Goal: Information Seeking & Learning: Learn about a topic

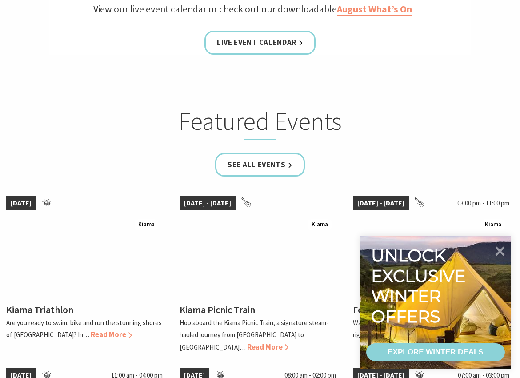
scroll to position [472, 0]
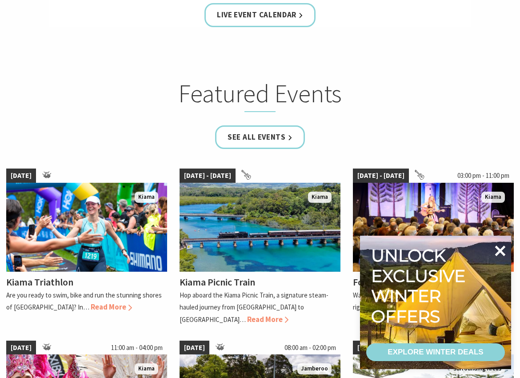
click at [502, 249] on icon at bounding box center [500, 250] width 11 height 11
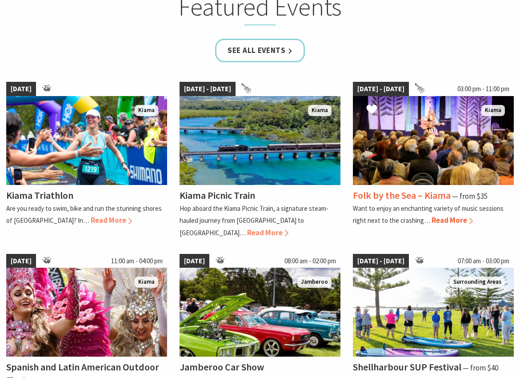
scroll to position [558, 0]
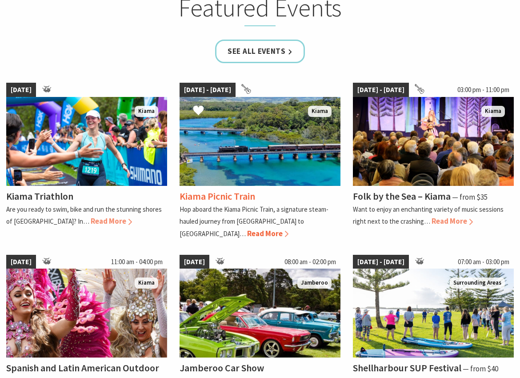
click at [289, 229] on span "Read More" at bounding box center [267, 234] width 41 height 10
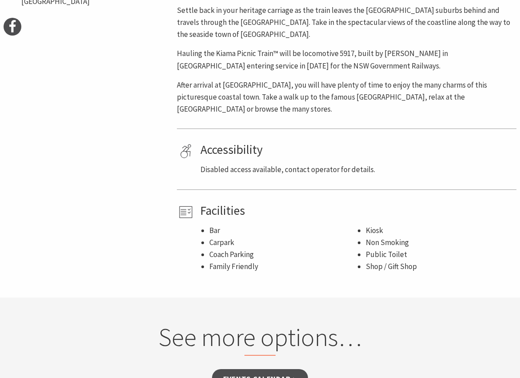
scroll to position [498, 0]
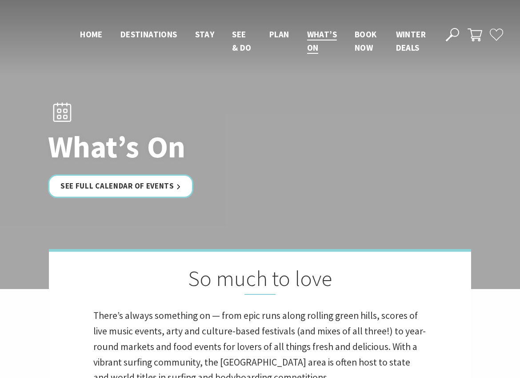
scroll to position [558, 0]
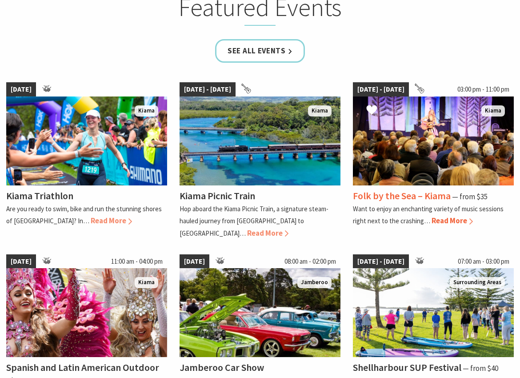
click at [421, 144] on img at bounding box center [433, 140] width 161 height 89
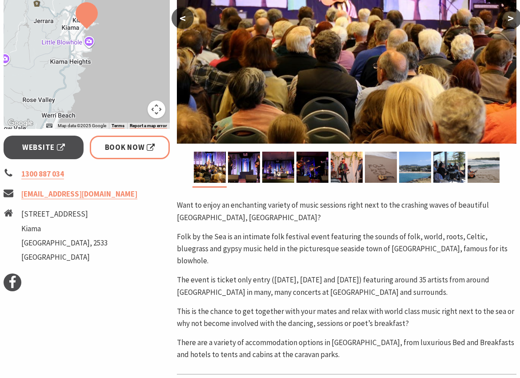
scroll to position [191, 0]
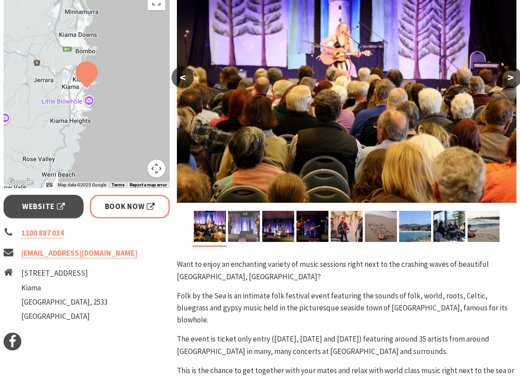
click at [250, 217] on img at bounding box center [244, 226] width 32 height 31
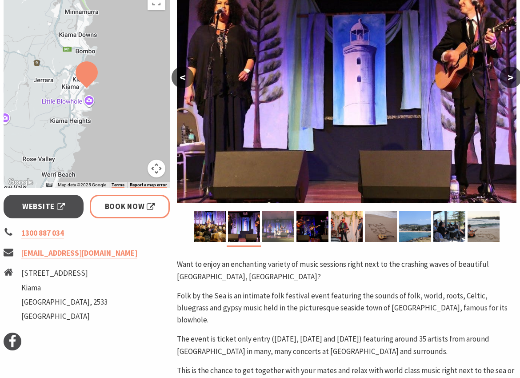
click at [287, 221] on img at bounding box center [278, 226] width 32 height 31
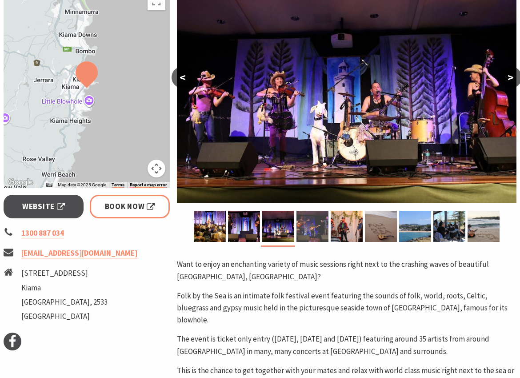
click at [314, 221] on img at bounding box center [313, 226] width 32 height 31
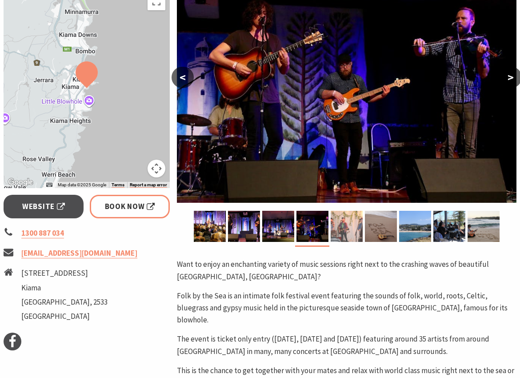
click at [355, 229] on img at bounding box center [347, 226] width 32 height 31
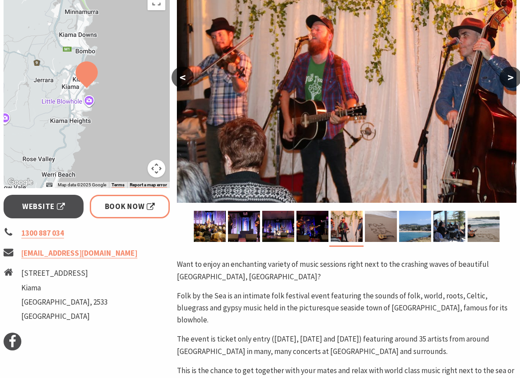
scroll to position [0, 0]
